Goal: Task Accomplishment & Management: Use online tool/utility

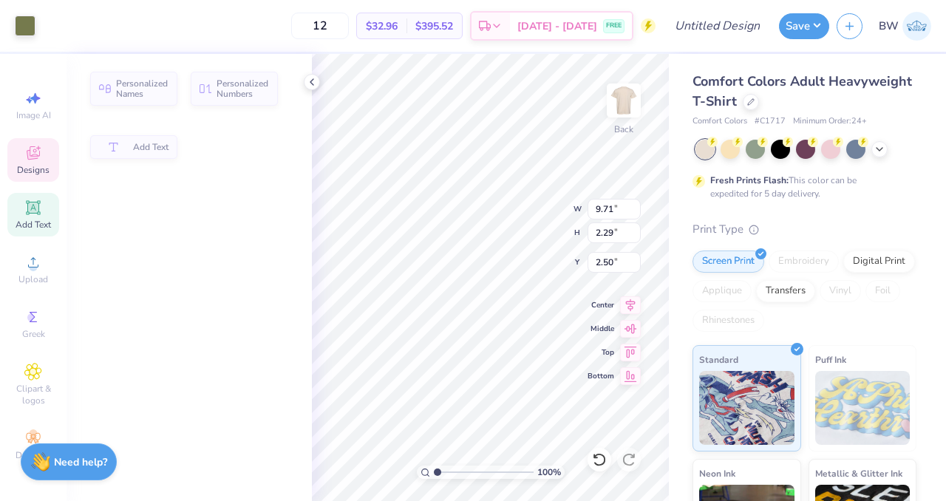
type input "9.71"
type input "2.29"
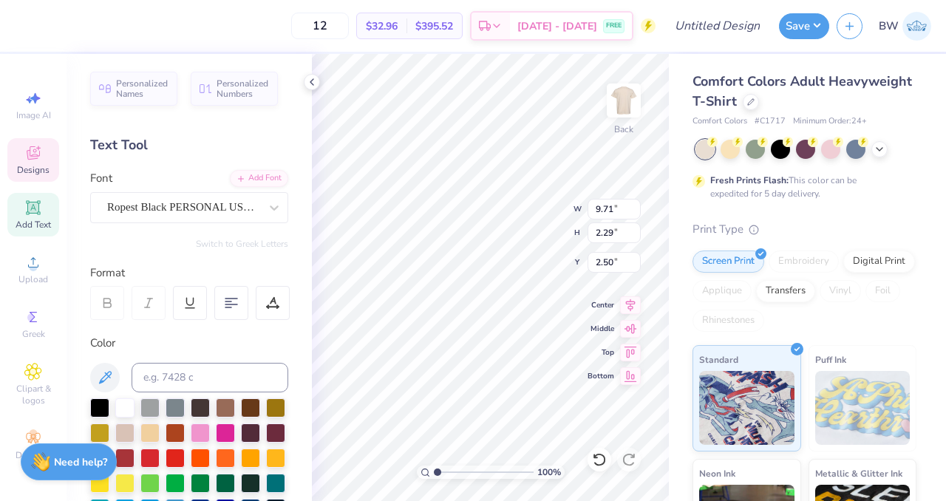
scroll to position [12, 4]
type textarea "[GEOGRAPHIC_DATA]"
type textarea "S"
type textarea "Fall"
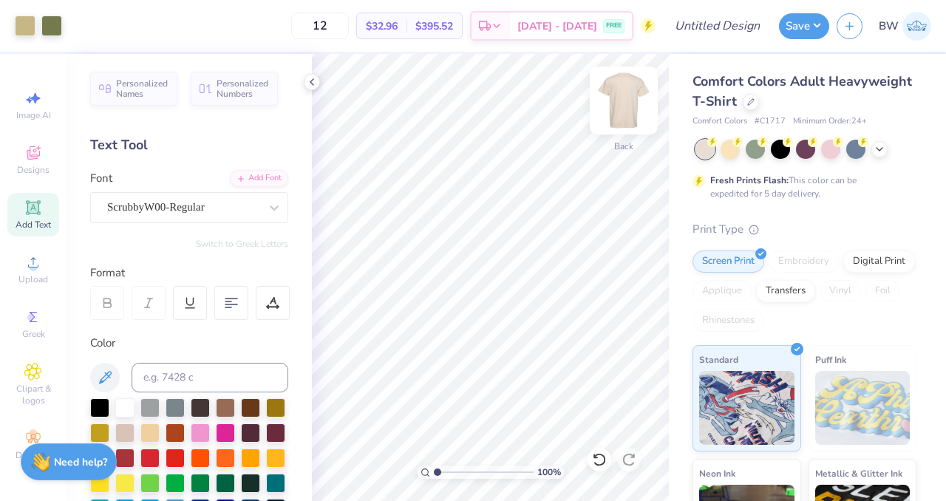
click at [630, 110] on img at bounding box center [623, 100] width 59 height 59
click at [634, 98] on img at bounding box center [623, 100] width 59 height 59
click at [617, 102] on img at bounding box center [623, 100] width 59 height 59
click at [610, 112] on img at bounding box center [624, 101] width 30 height 30
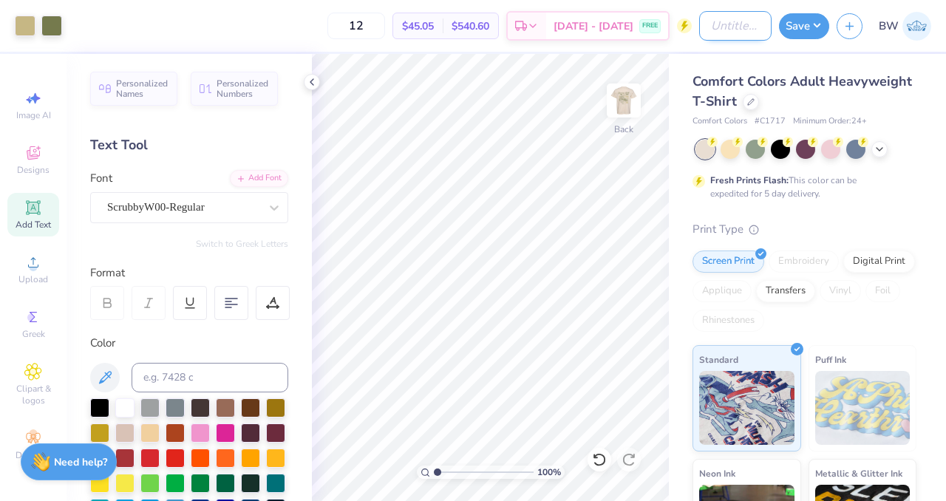
click at [708, 31] on input "Design Title" at bounding box center [735, 26] width 72 height 30
type input "Beacon Hall Fall 25 Tees"
click at [898, 95] on div "Comfort Colors Adult Heavyweight T-Shirt" at bounding box center [805, 92] width 224 height 40
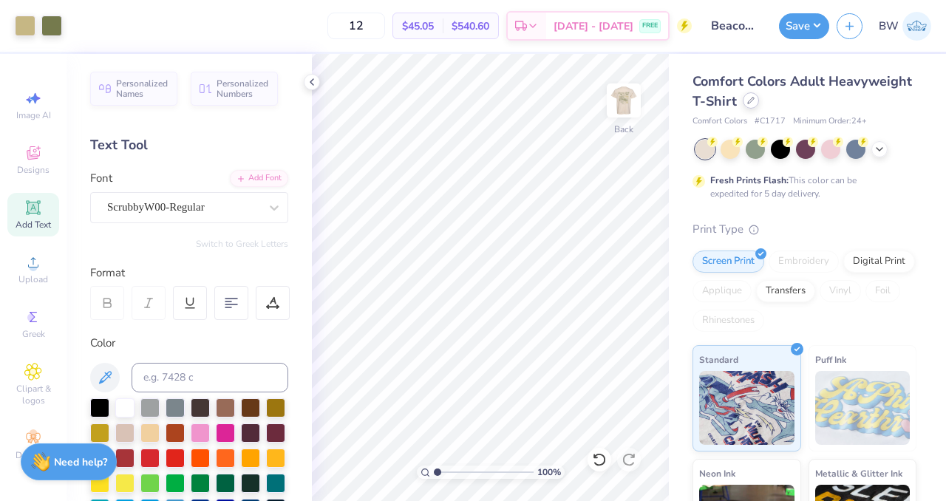
click at [759, 106] on div at bounding box center [751, 100] width 16 height 16
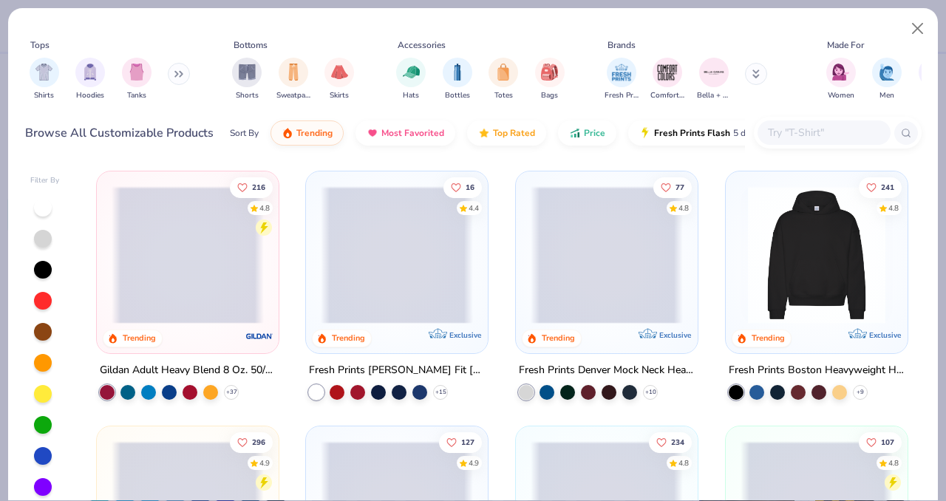
click at [177, 84] on button at bounding box center [179, 74] width 22 height 22
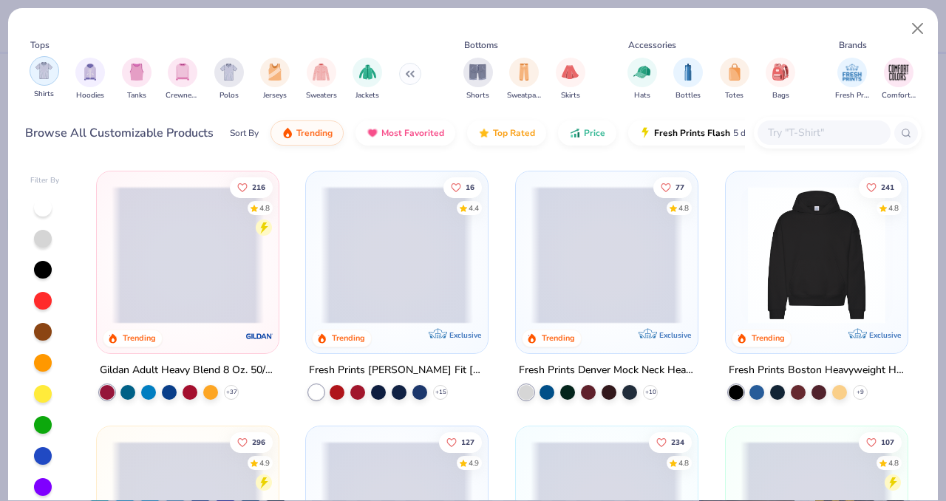
click at [50, 71] on img "filter for Shirts" at bounding box center [43, 70] width 17 height 17
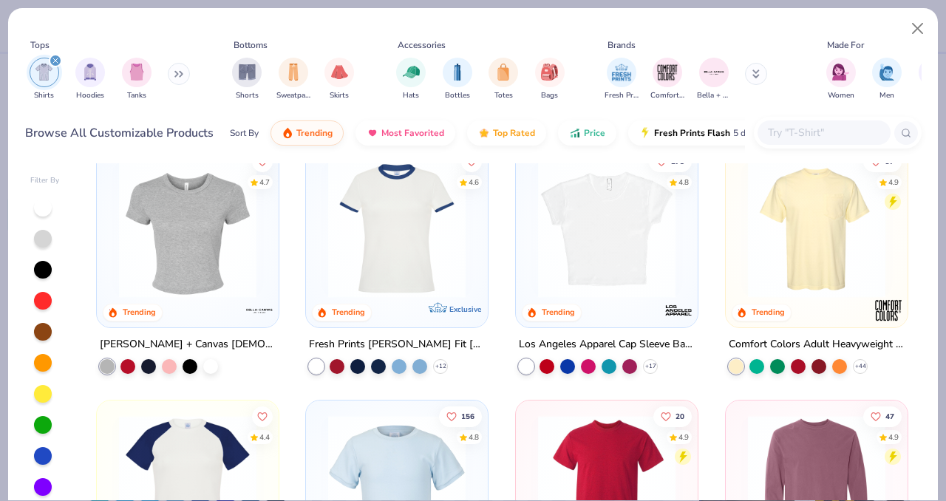
scroll to position [254, 0]
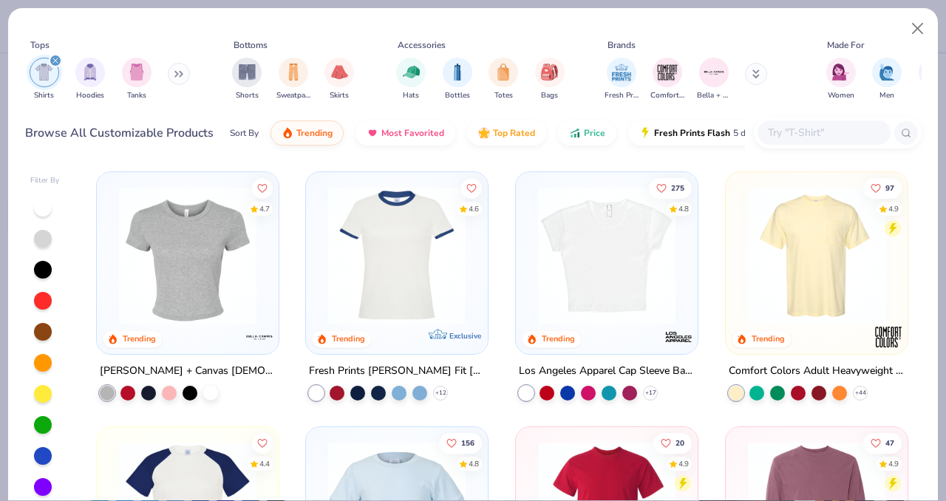
click at [779, 364] on div "Comfort Colors Adult Heavyweight RS Pocket T-Shirt" at bounding box center [817, 371] width 176 height 18
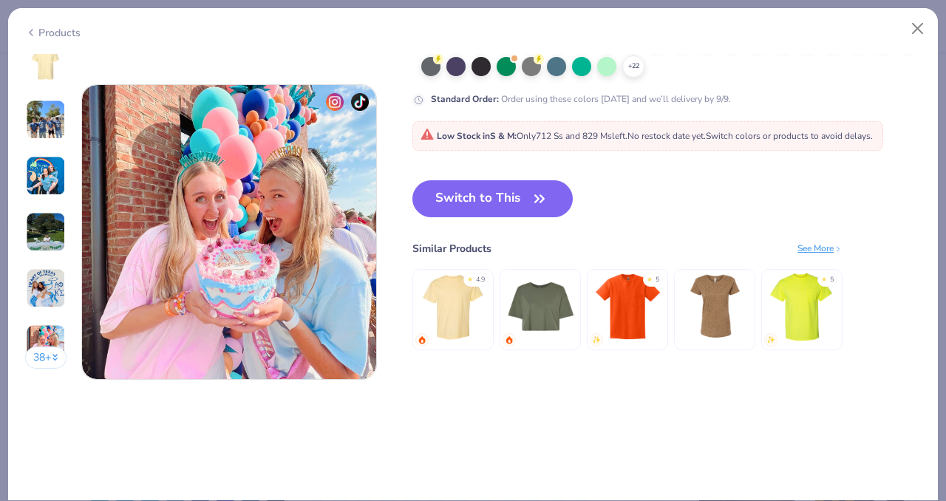
scroll to position [1957, 0]
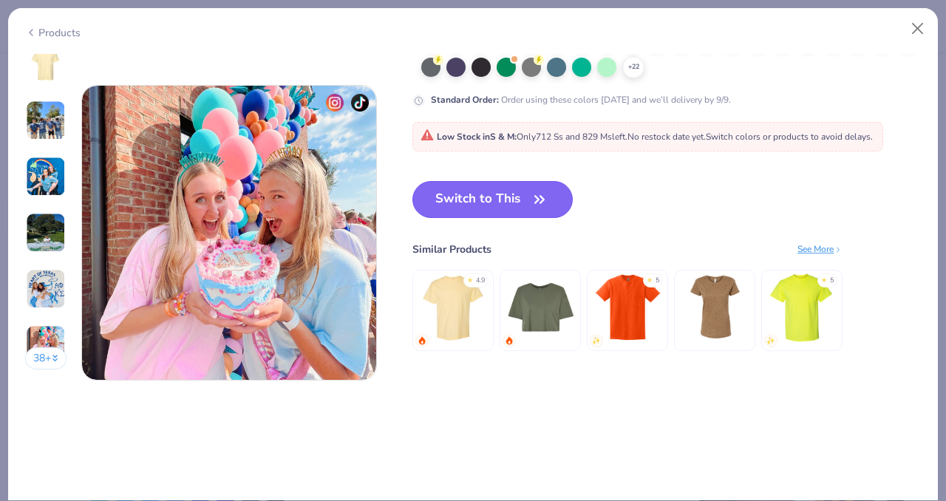
click at [467, 193] on button "Switch to This" at bounding box center [493, 199] width 160 height 37
click at [472, 214] on button "Switch to This" at bounding box center [493, 199] width 160 height 37
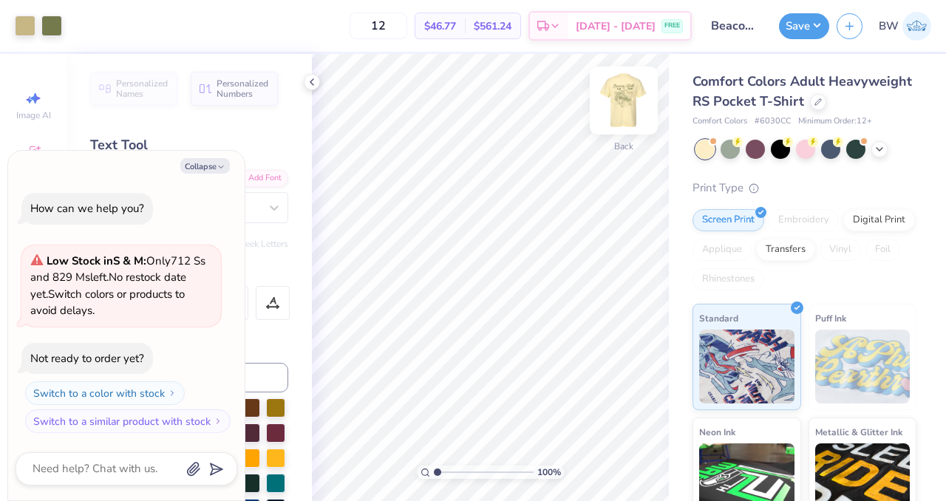
click at [620, 101] on img at bounding box center [623, 100] width 59 height 59
click at [631, 107] on img at bounding box center [623, 100] width 59 height 59
click at [192, 169] on button "Collapse" at bounding box center [205, 166] width 50 height 16
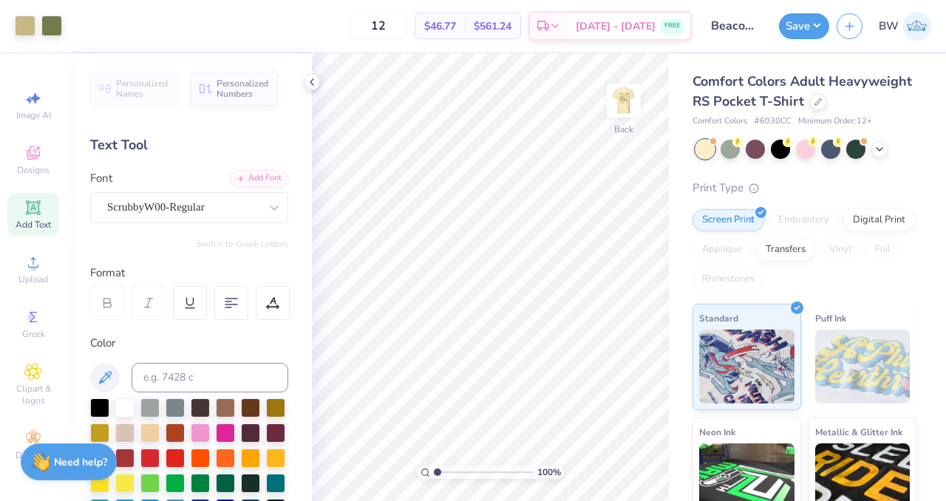
type textarea "x"
click at [39, 276] on span "Upload" at bounding box center [33, 280] width 30 height 12
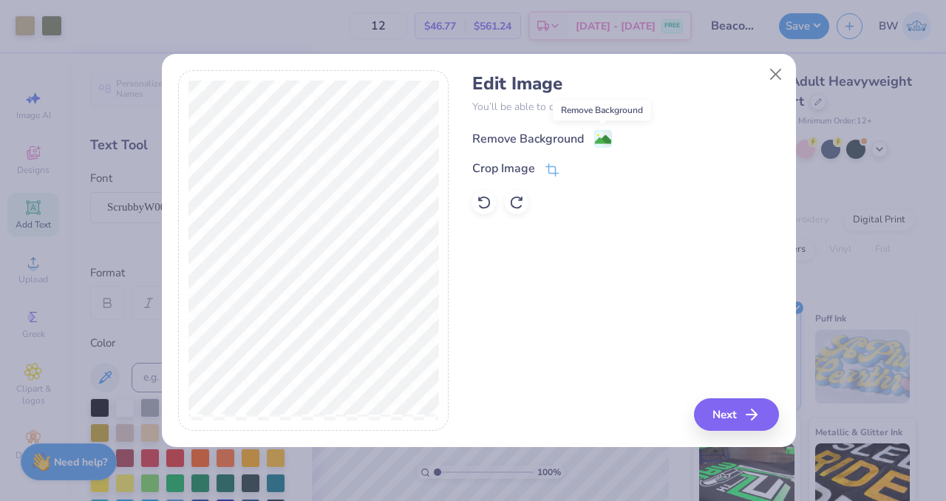
click at [601, 132] on image at bounding box center [603, 140] width 16 height 16
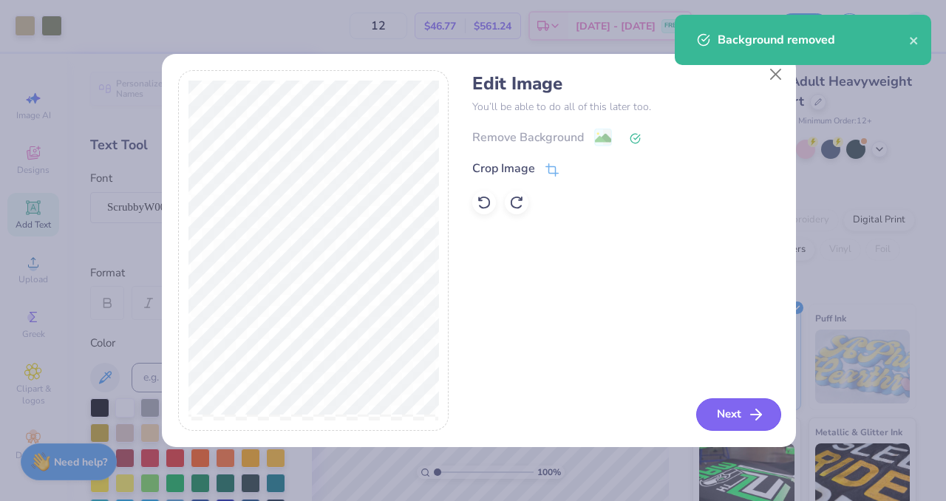
click at [707, 415] on button "Next" at bounding box center [739, 415] width 85 height 33
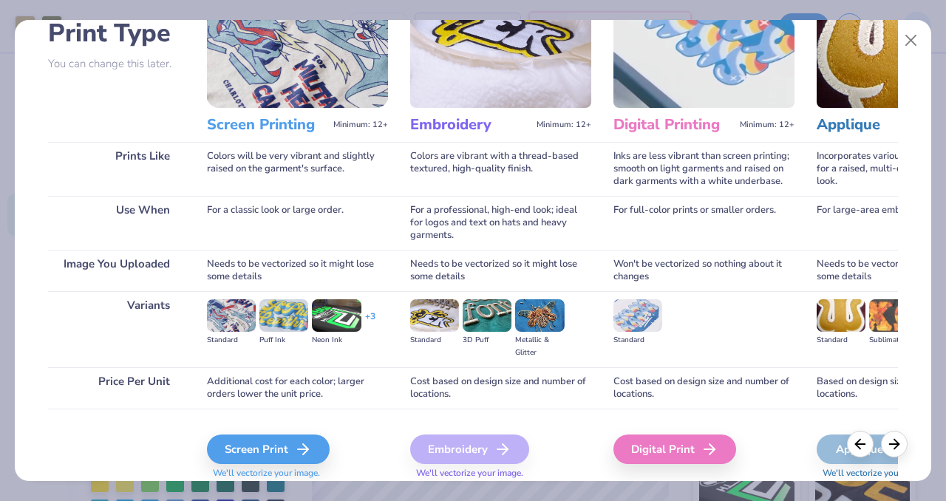
scroll to position [141, 0]
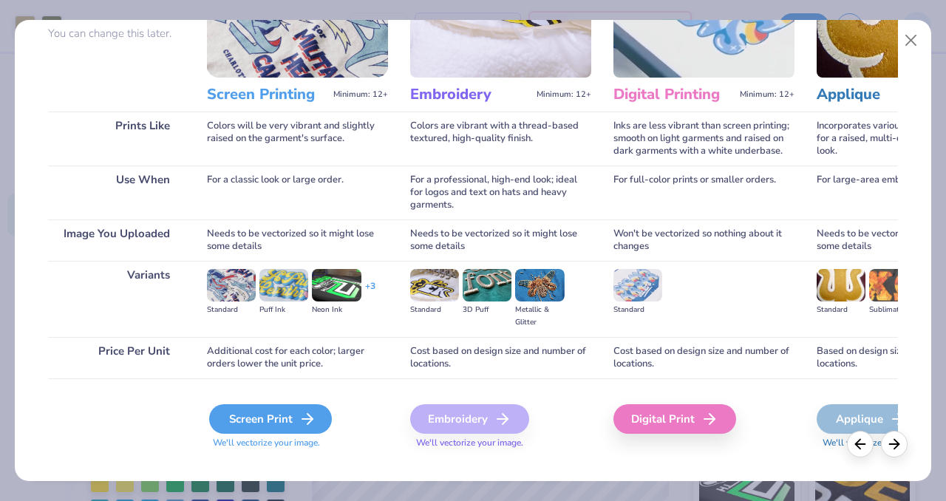
click at [301, 410] on icon at bounding box center [308, 419] width 18 height 18
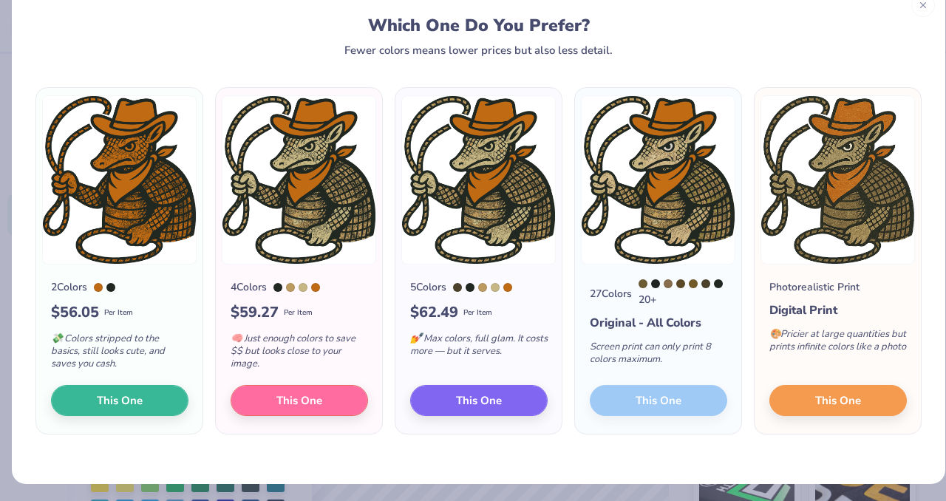
scroll to position [0, 0]
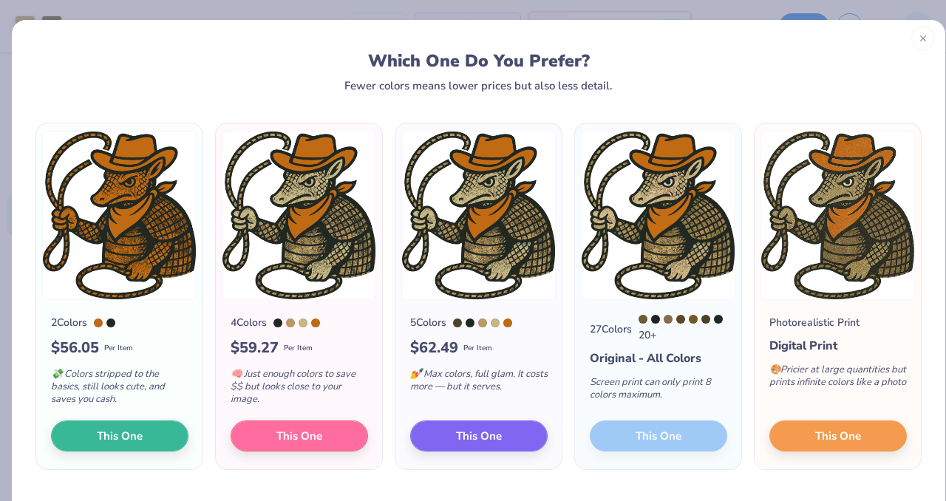
click at [913, 29] on div at bounding box center [924, 39] width 24 height 24
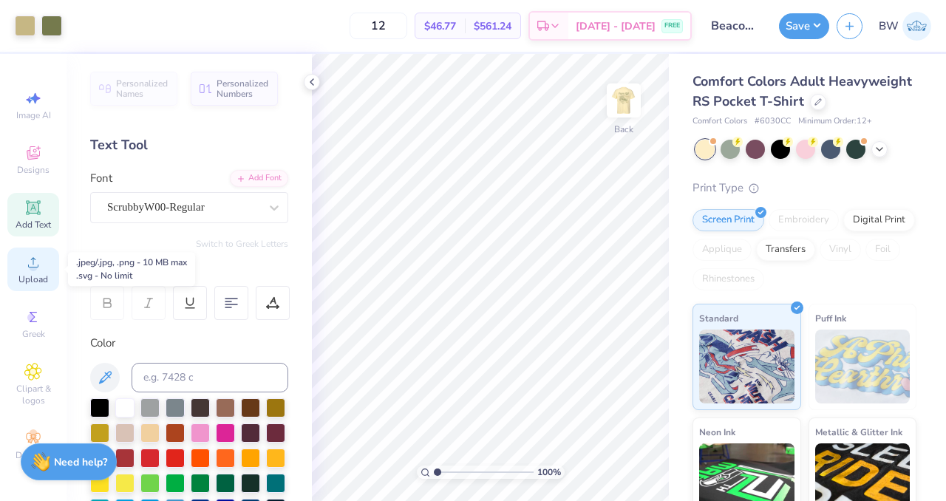
click at [46, 279] on span "Upload" at bounding box center [33, 280] width 30 height 12
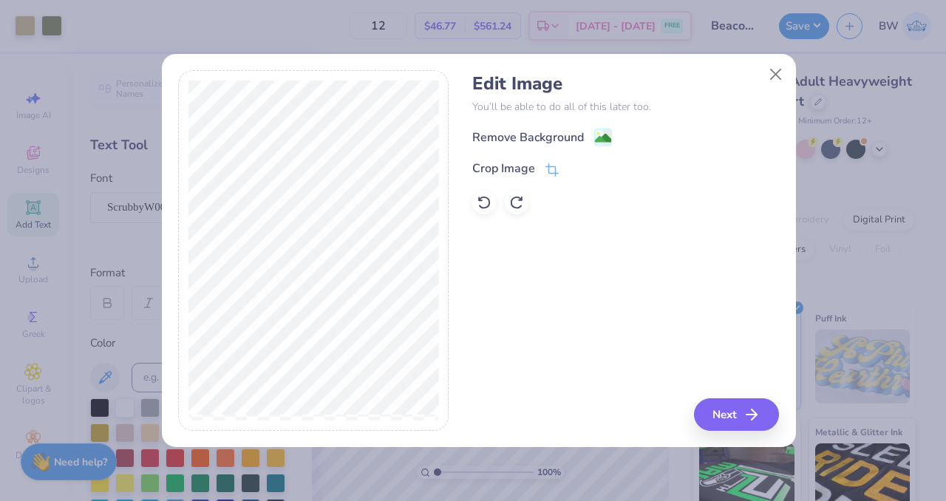
click at [599, 126] on div "Edit Image You’ll be able to do all of this later too. Remove Background Crop I…" at bounding box center [625, 143] width 307 height 141
click at [600, 136] on image at bounding box center [603, 140] width 16 height 16
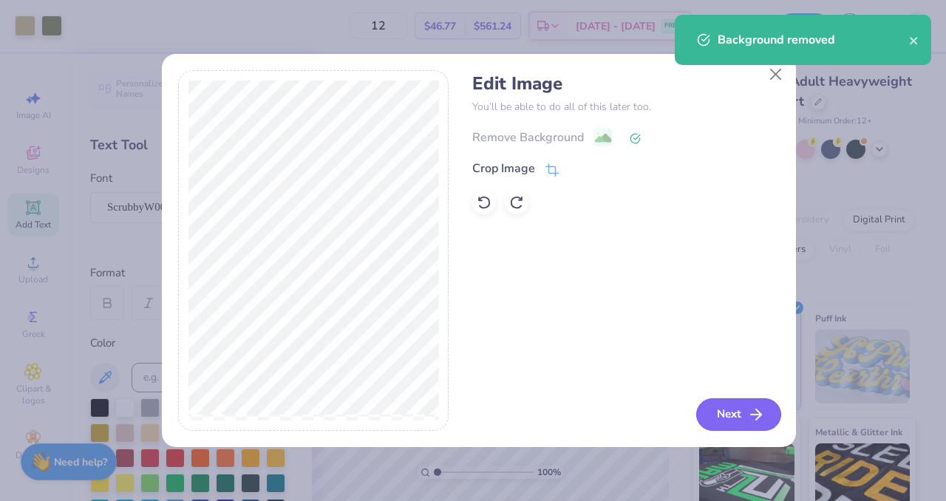
click at [729, 419] on button "Next" at bounding box center [739, 415] width 85 height 33
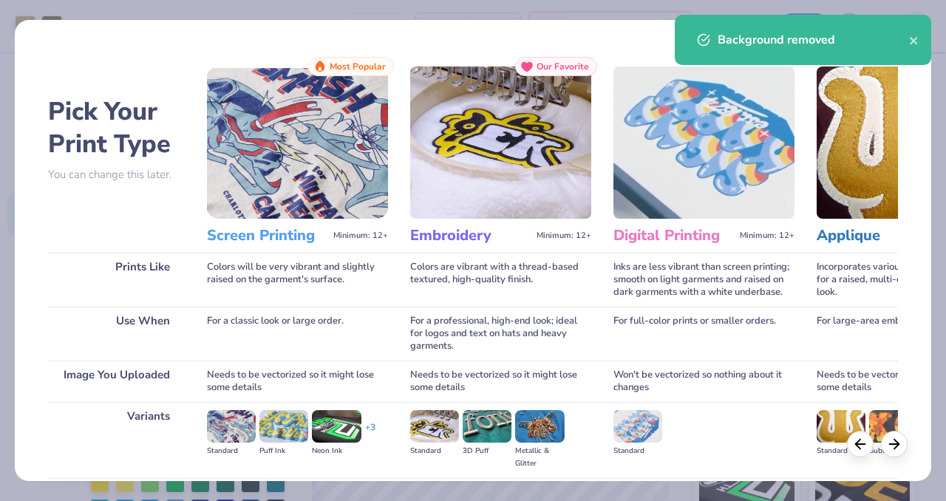
scroll to position [161, 0]
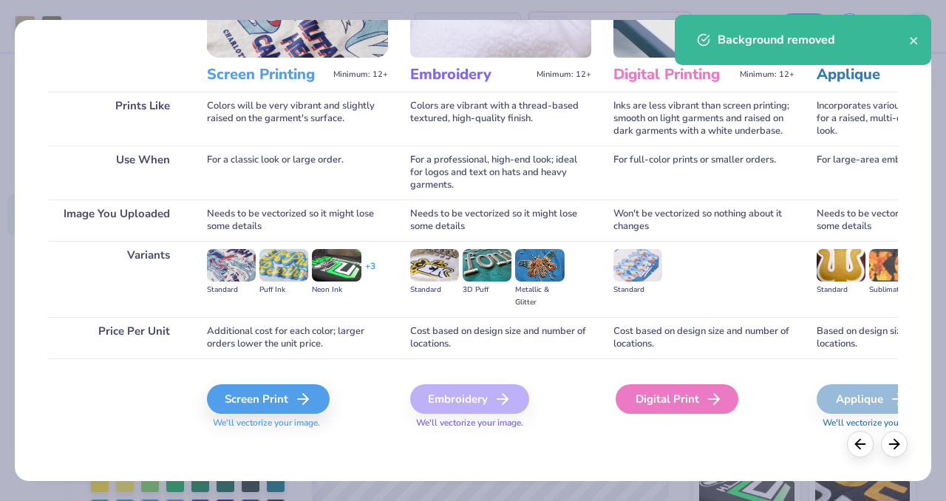
click at [667, 398] on div "Digital Print" at bounding box center [677, 400] width 123 height 30
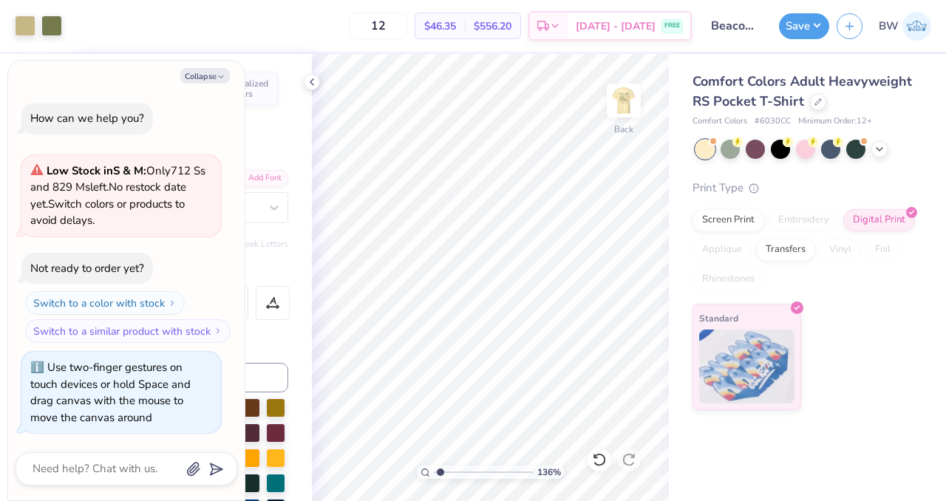
type input "1.35876582866866"
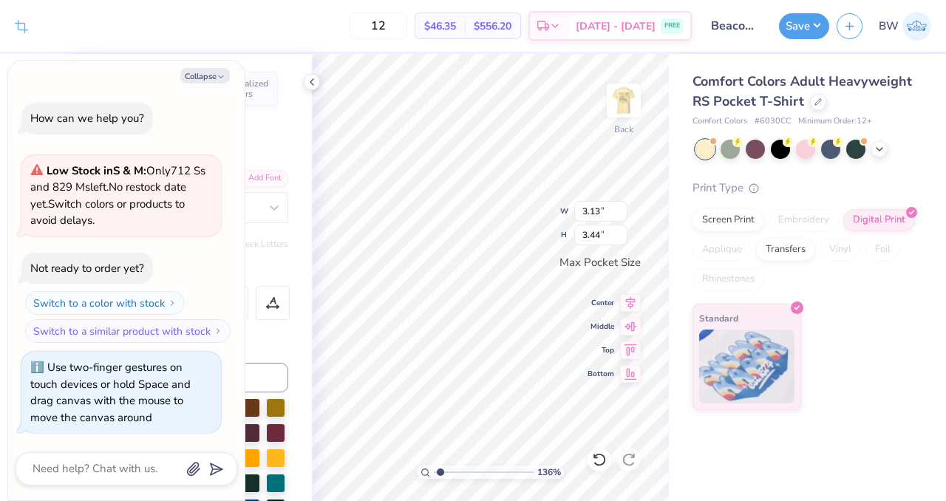
type textarea "x"
type input "1.35876582866866"
type textarea "x"
type input "1.35876582866866"
type textarea "x"
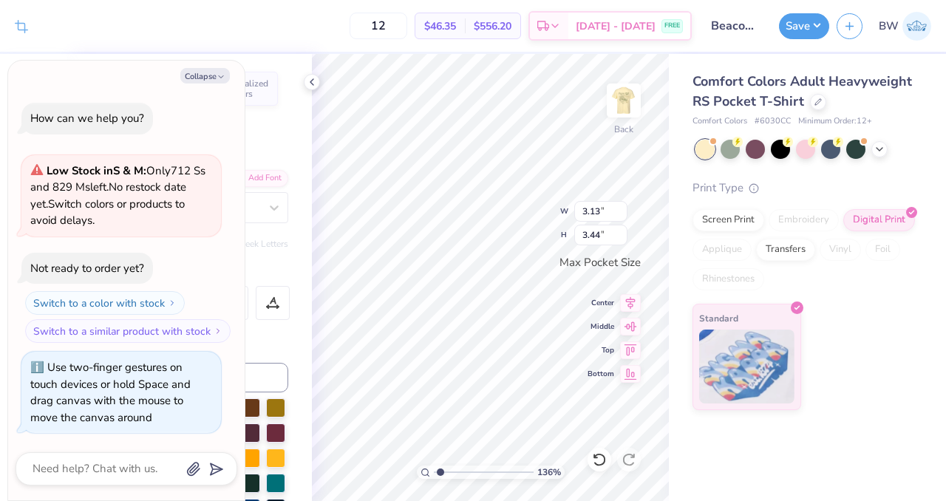
type input "1.35876582866866"
type textarea "x"
type input "1.35876582866866"
type textarea "x"
type input "1.80"
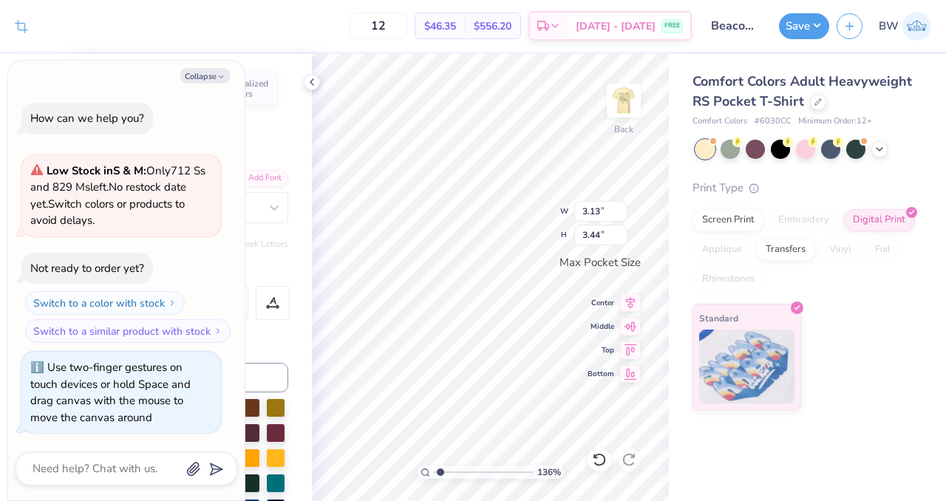
type input "1.97"
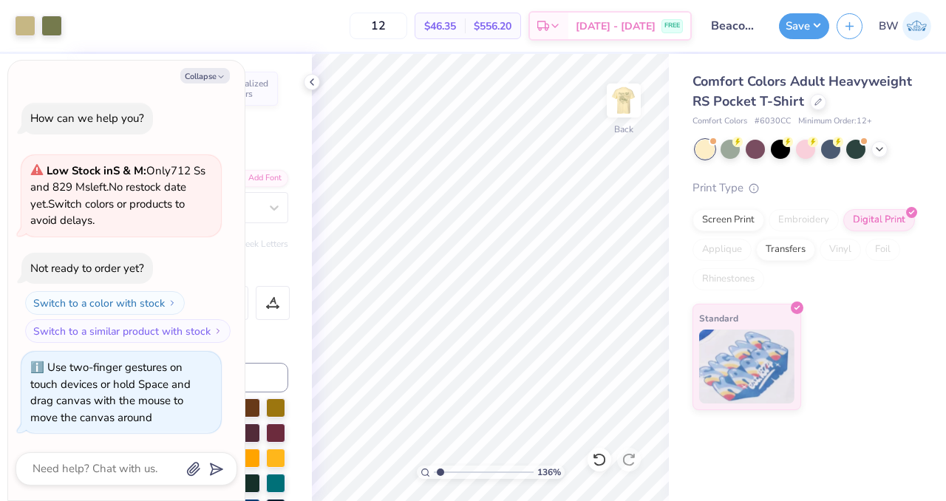
type input "1.35876582866866"
type textarea "x"
type input "1.35876582866866"
type textarea "x"
type input "1.35876582866866"
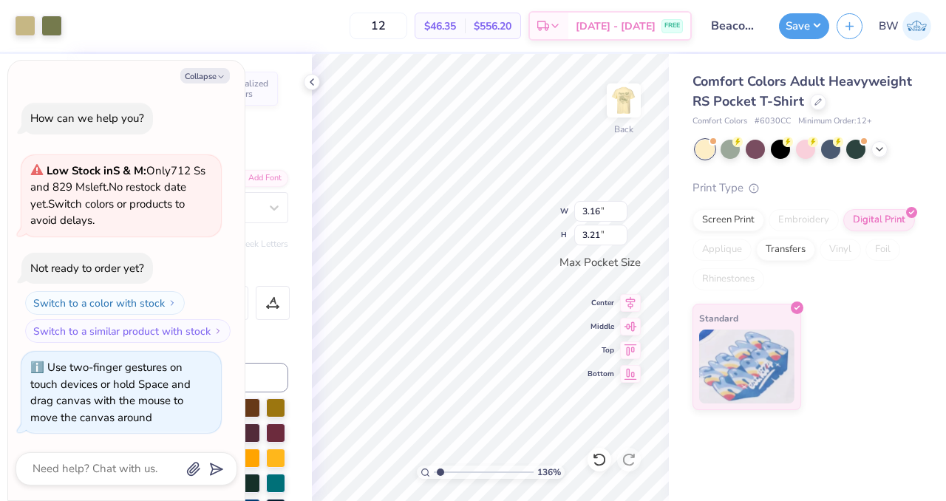
type textarea "x"
type input "1.35876582866866"
type textarea "x"
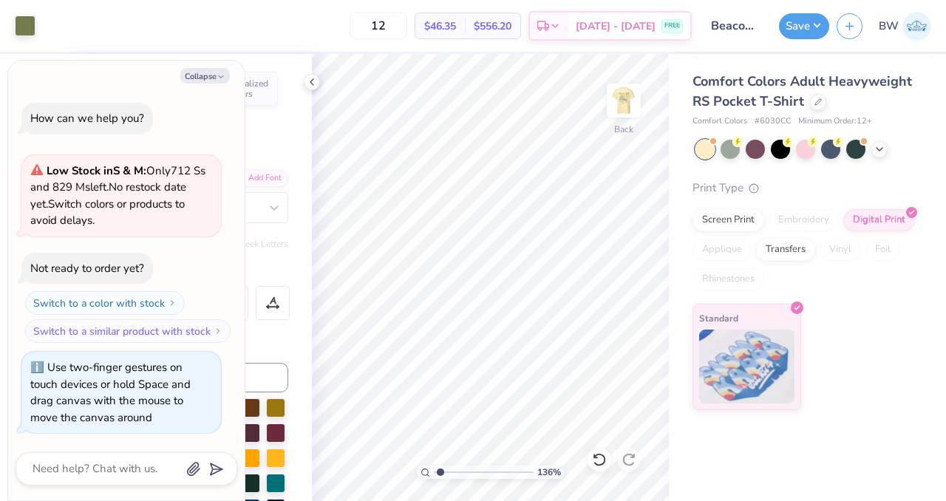
type input "1.35876582866866"
type textarea "x"
type input "1.35876582866866"
type textarea "x"
type input "1.35876582866866"
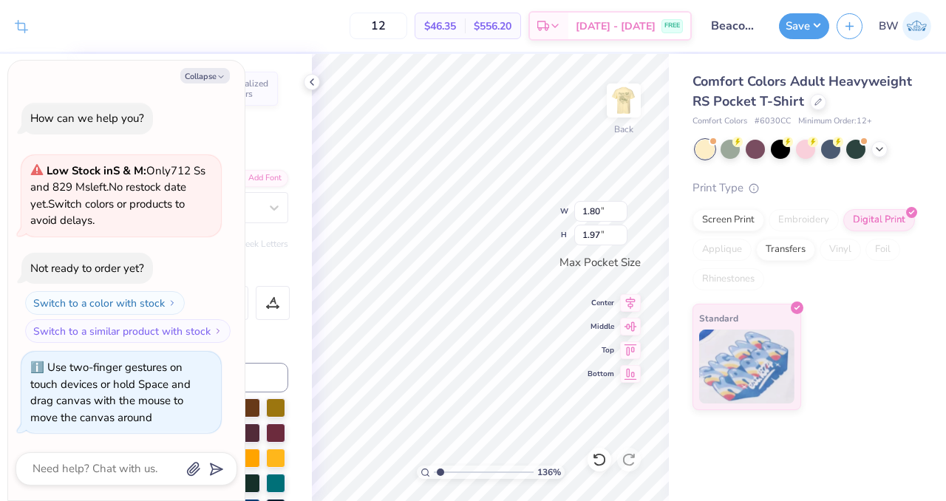
type textarea "x"
type input "1.35876582866866"
type textarea "x"
type input "1.35876582866866"
type textarea "x"
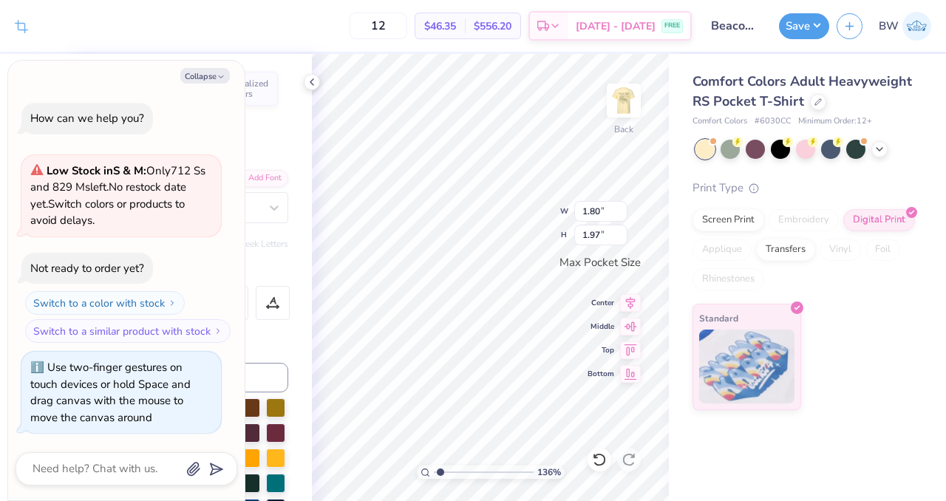
type input "0.57"
type input "0.22"
type input "1.35876582866866"
type textarea "x"
type input "1.35876582866866"
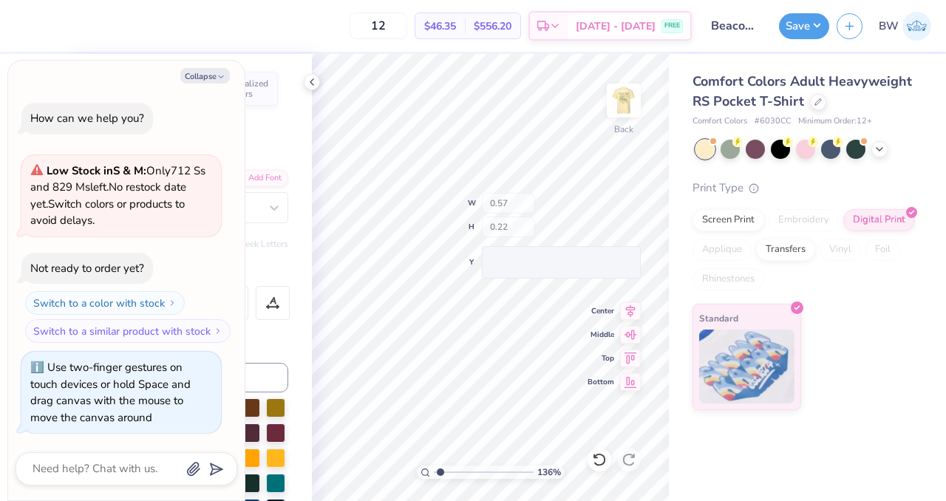
type textarea "x"
type input "1.35876582866866"
type textarea "x"
type input "1.35876582866866"
type textarea "x"
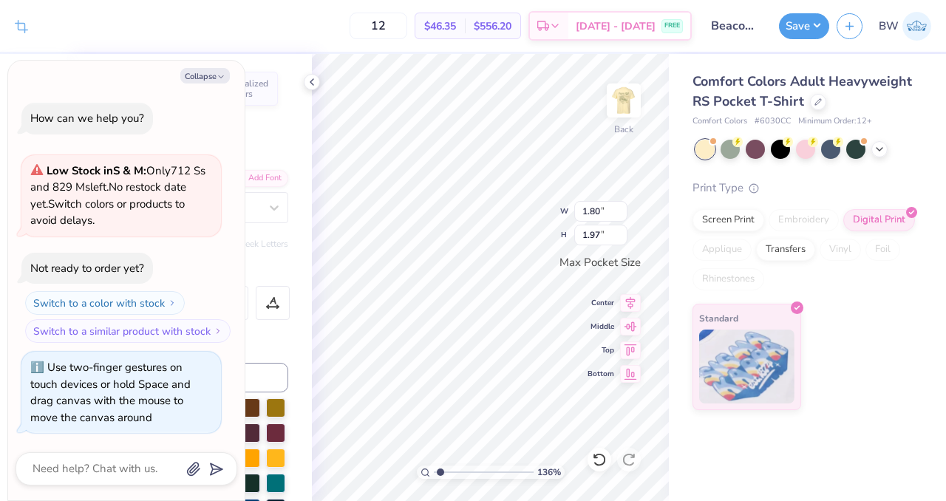
type input "1.35876582866866"
type textarea "x"
type input "1.35876582866866"
type textarea "x"
type input "1.35876582866866"
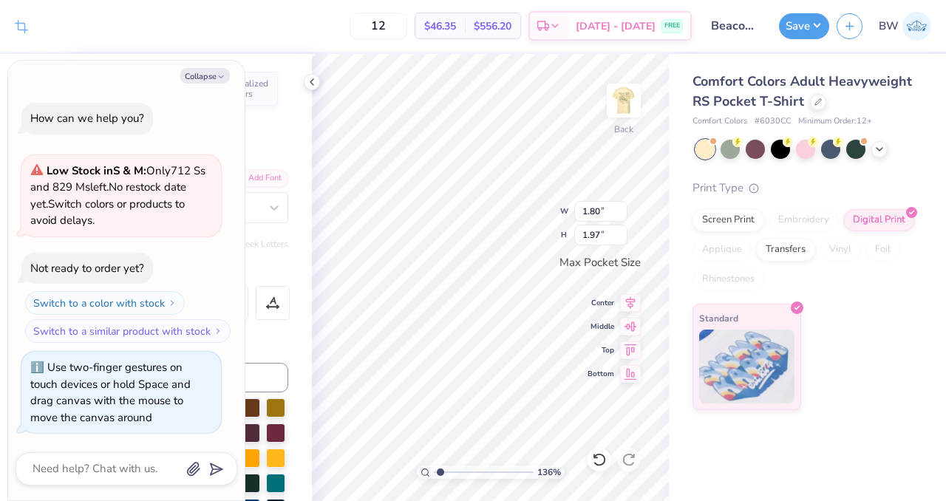
type textarea "x"
type input "1.35876582866866"
type textarea "x"
type input "1.35876582866866"
type textarea "x"
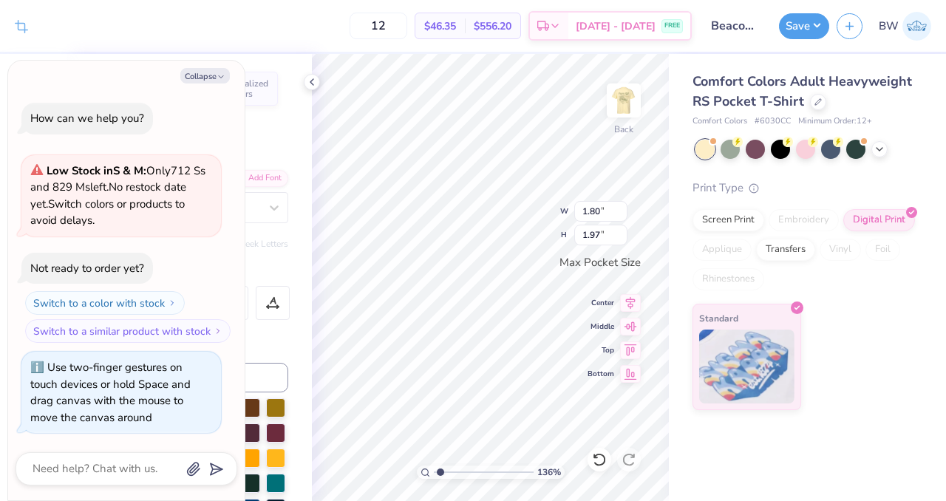
type input "1.35876582866866"
type textarea "x"
type input "1.35876582866866"
type textarea "x"
type input "1.35876582866866"
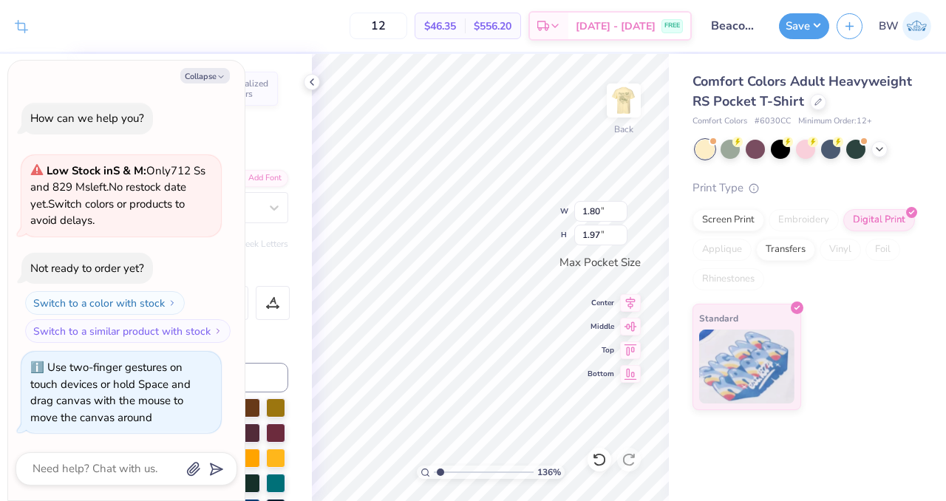
type textarea "x"
type input "1.35876582866866"
type textarea "x"
type input "1.35876582866866"
type textarea "x"
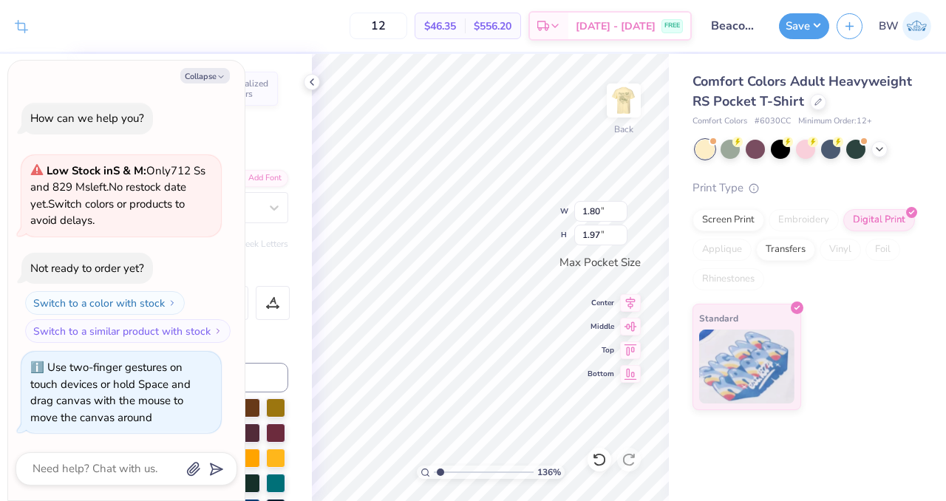
type input "1.35876582866866"
type textarea "x"
type input "1.35876582866866"
type textarea "x"
type input "2.46"
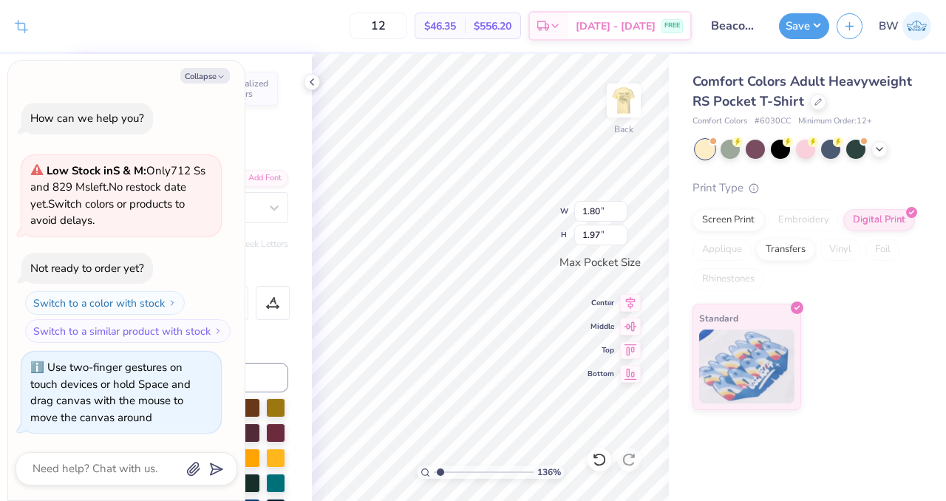
type input "2.70"
type input "1.35876582866866"
type textarea "x"
type input "1.35876582866866"
type textarea "x"
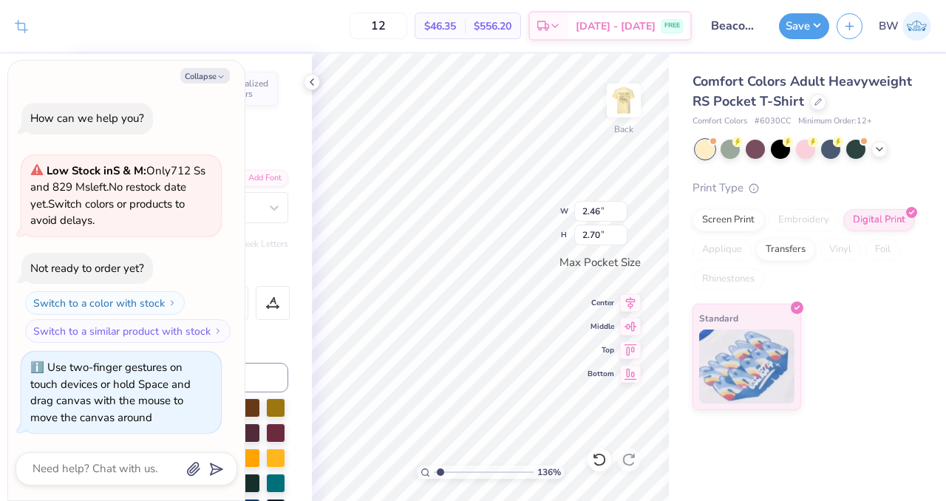
type input "1.35876582866866"
type textarea "x"
type input "1.35876582866866"
type textarea "x"
type input "1.35876582866866"
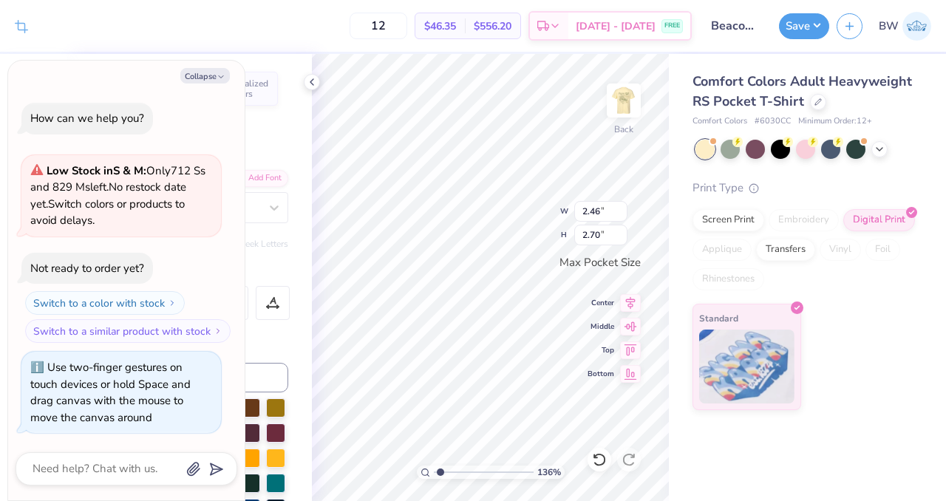
type textarea "x"
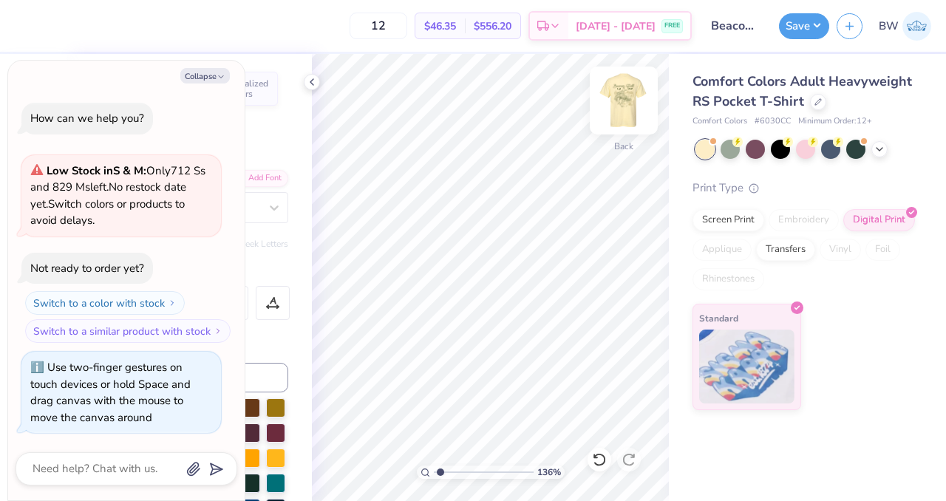
click at [619, 106] on img at bounding box center [623, 100] width 59 height 59
type input "1.35876582866866"
type textarea "x"
type input "1.35876582866866"
type textarea "x"
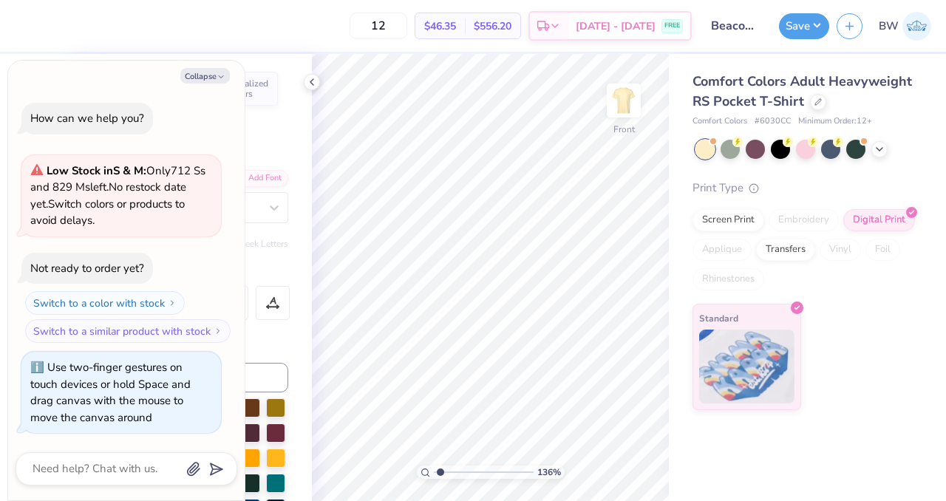
type input "1.35876582866866"
type textarea "x"
click at [619, 104] on img at bounding box center [623, 100] width 59 height 59
type input "1.35876582866866"
type textarea "x"
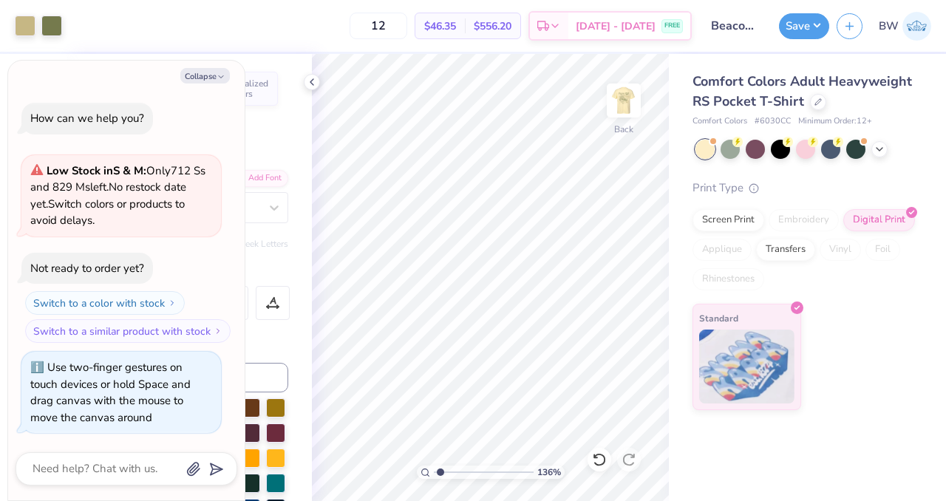
type input "1.35876582866866"
type textarea "x"
type input "1.35876582866866"
type textarea "x"
type input "1.35876582866866"
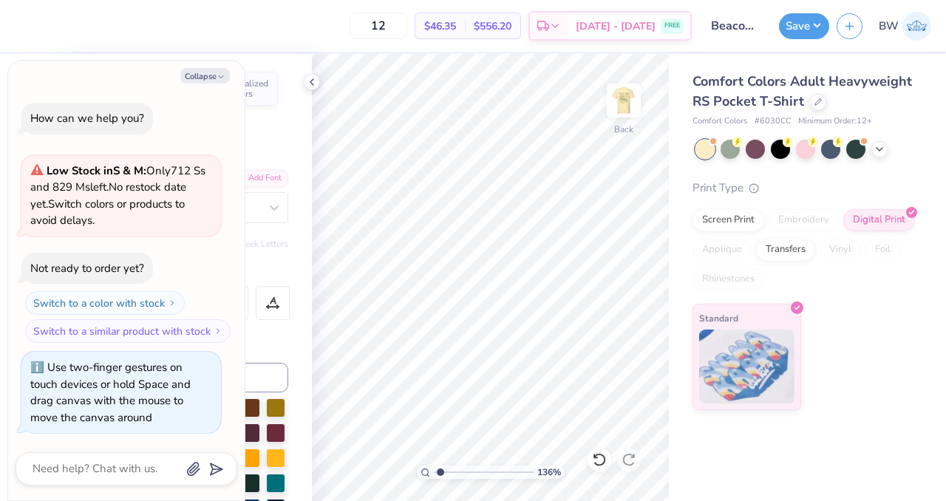
type textarea "x"
